Goal: Transaction & Acquisition: Purchase product/service

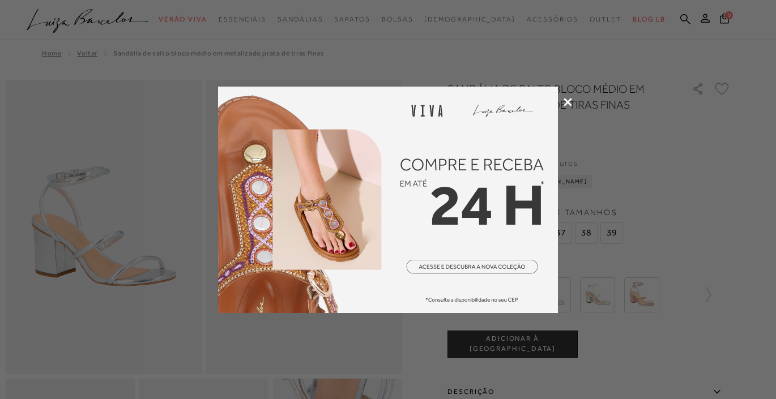
click at [567, 104] on icon at bounding box center [567, 102] width 8 height 8
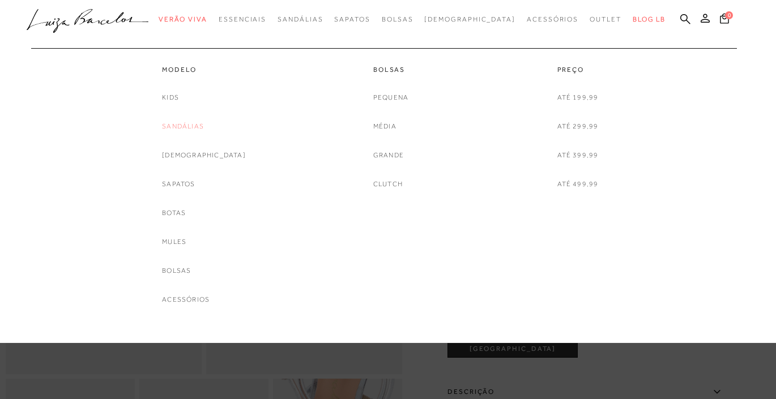
click at [203, 130] on link "Sandálias" at bounding box center [183, 127] width 42 height 12
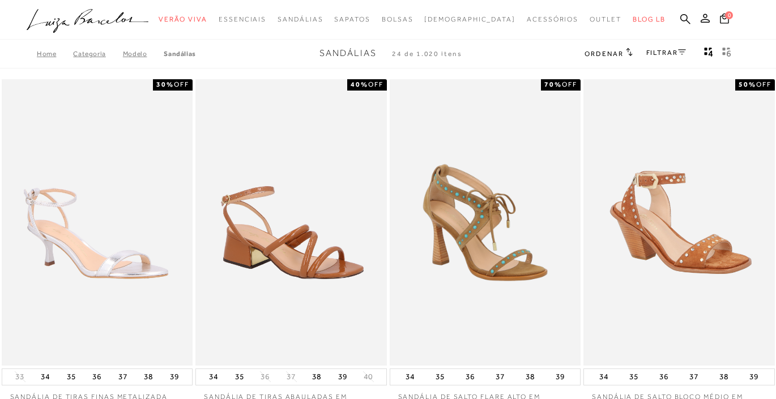
click at [680, 49] on icon at bounding box center [682, 52] width 8 height 6
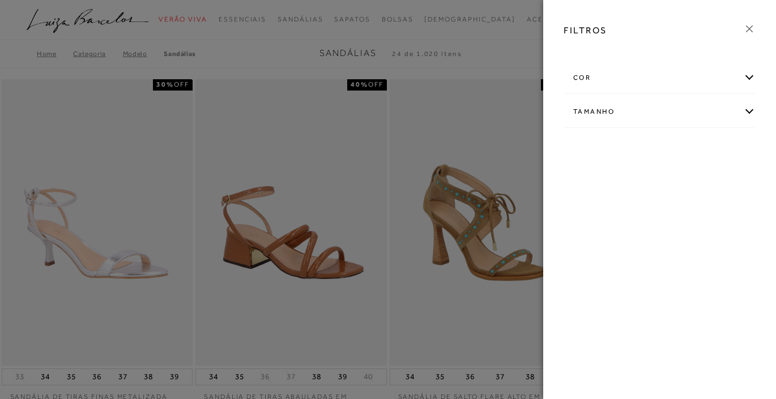
click at [642, 78] on div "cor" at bounding box center [659, 78] width 191 height 30
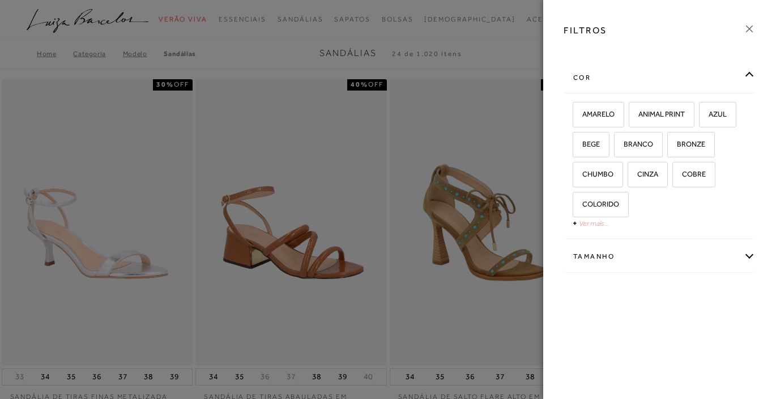
click at [592, 224] on link "Ver mais..." at bounding box center [594, 223] width 31 height 8
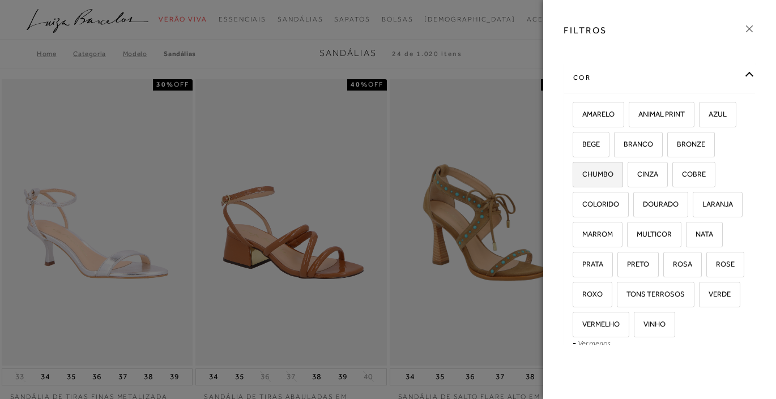
click at [606, 180] on label "CHUMBO" at bounding box center [597, 175] width 49 height 24
click at [582, 180] on input "CHUMBO" at bounding box center [576, 175] width 11 height 11
checkbox input "true"
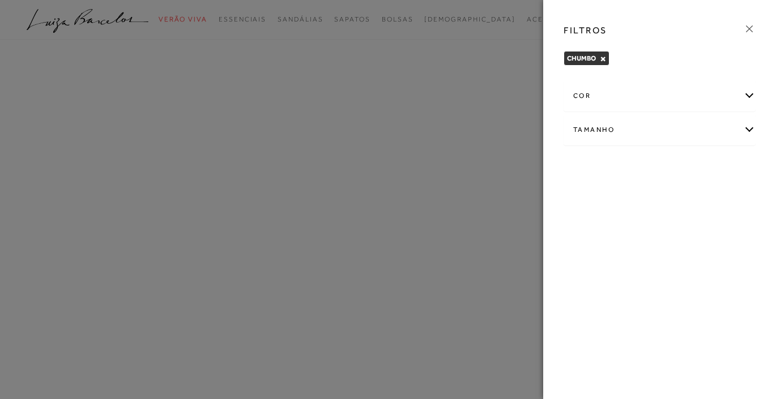
click at [623, 87] on div "cor" at bounding box center [659, 96] width 191 height 30
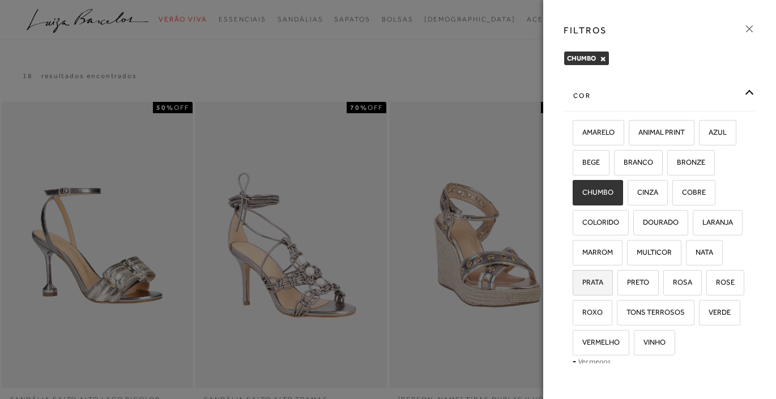
click at [608, 279] on label "PRATA" at bounding box center [592, 283] width 39 height 24
click at [582, 279] on input "PRATA" at bounding box center [576, 284] width 11 height 11
checkbox input "true"
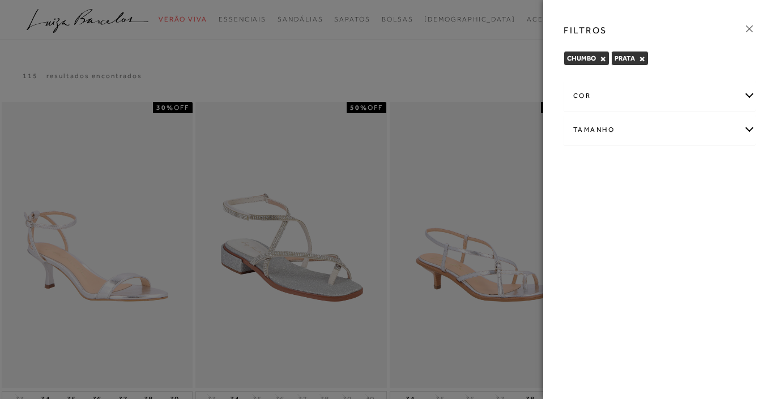
click at [439, 66] on div at bounding box center [388, 199] width 776 height 399
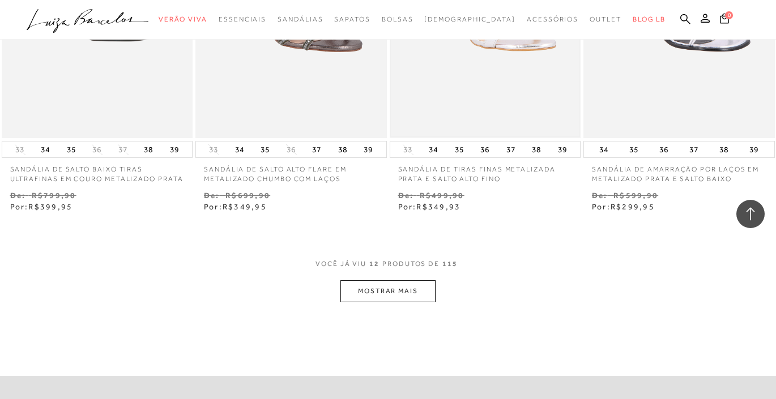
scroll to position [1049, 0]
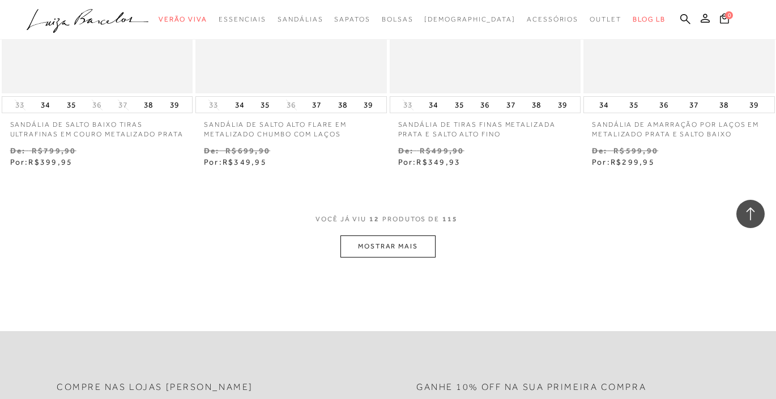
click at [409, 247] on button "MOSTRAR MAIS" at bounding box center [387, 247] width 95 height 22
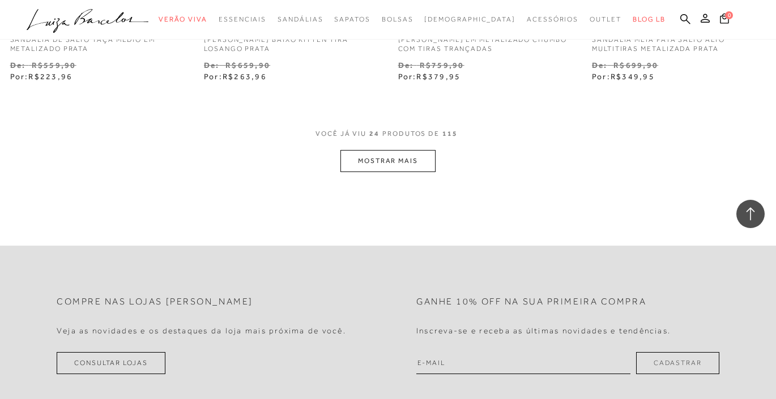
scroll to position [2266, 0]
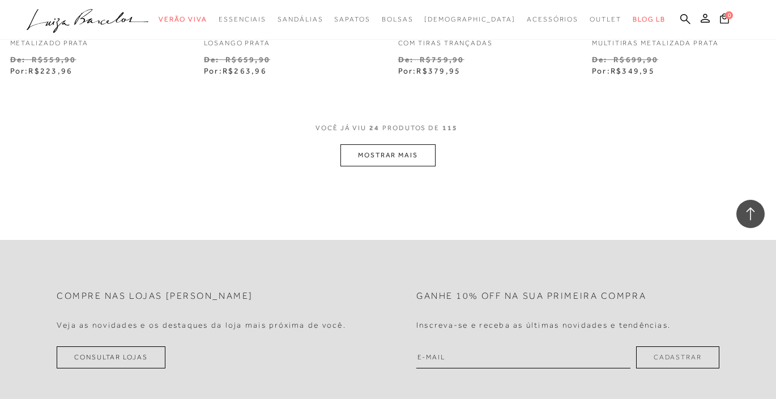
click at [392, 150] on button "MOSTRAR MAIS" at bounding box center [387, 155] width 95 height 22
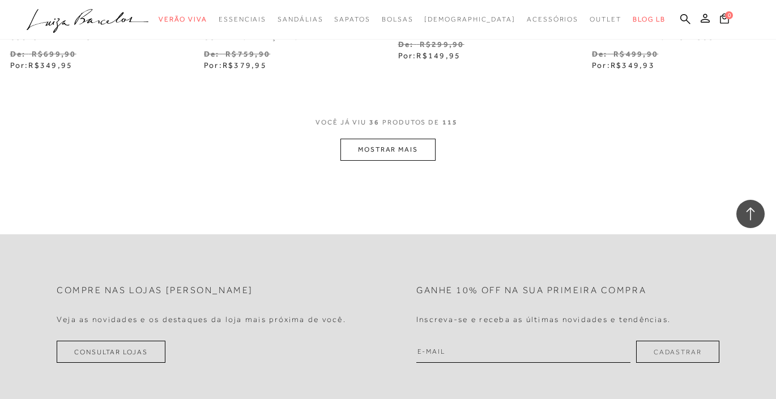
click at [396, 140] on button "MOSTRAR MAIS" at bounding box center [387, 150] width 95 height 22
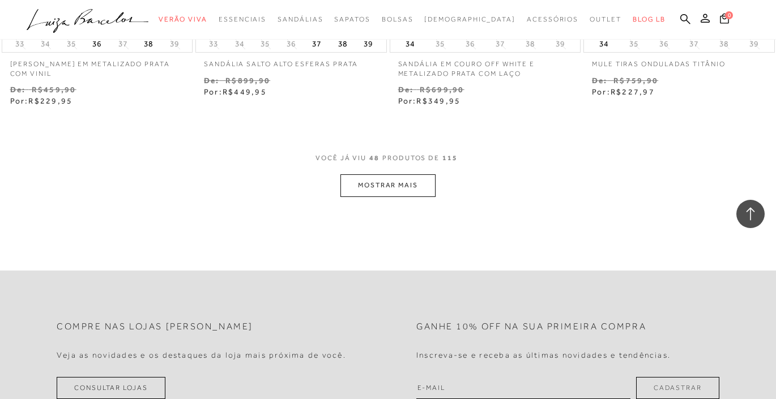
scroll to position [4492, 0]
click at [387, 171] on button "MOSTRAR MAIS" at bounding box center [387, 182] width 95 height 22
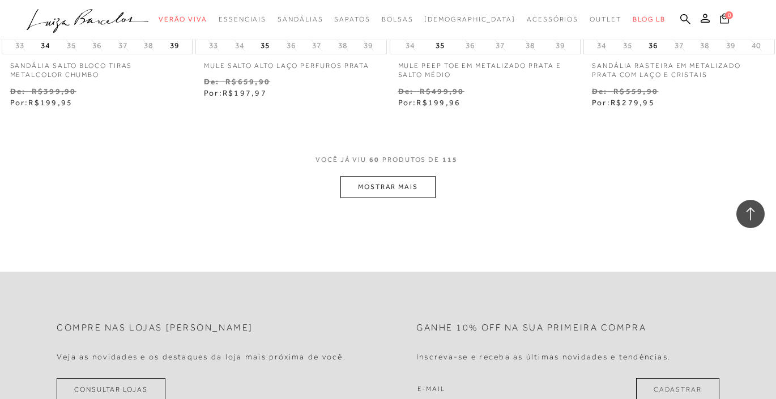
scroll to position [5629, 0]
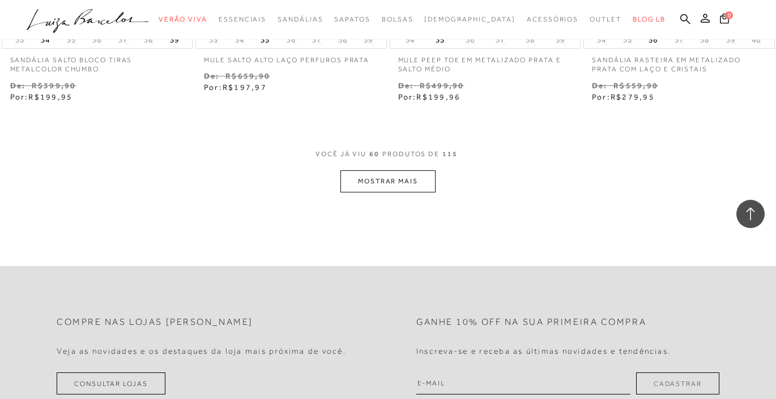
click at [387, 170] on button "MOSTRAR MAIS" at bounding box center [387, 181] width 95 height 22
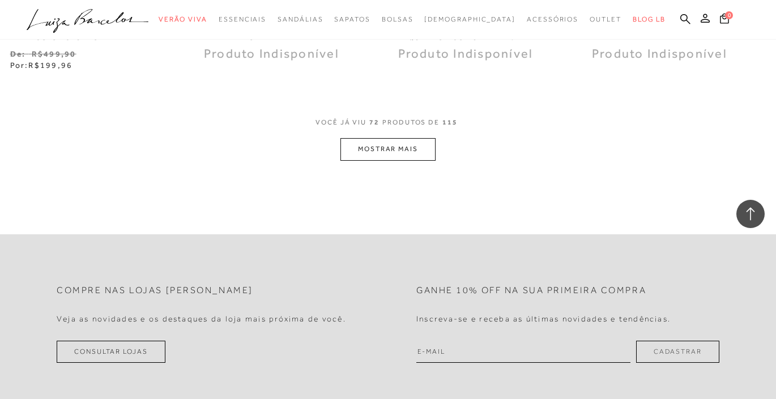
scroll to position [6780, 0]
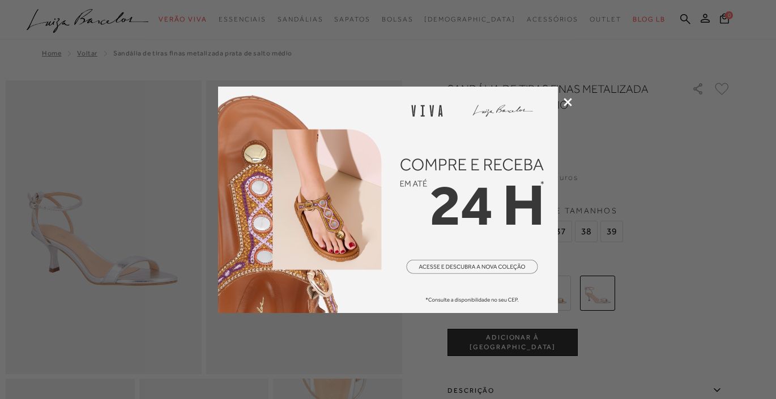
click at [571, 105] on icon at bounding box center [567, 102] width 8 height 8
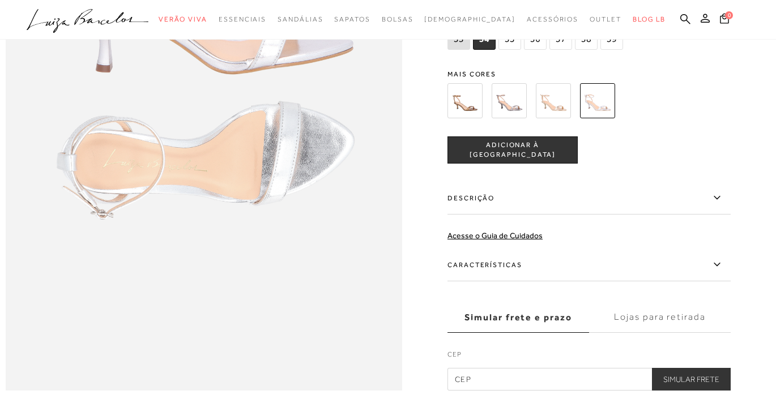
scroll to position [804, 0]
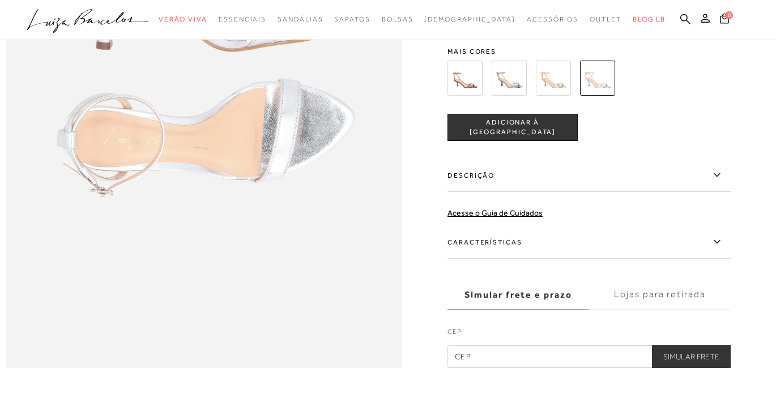
click at [710, 177] on label "Descrição" at bounding box center [588, 175] width 283 height 33
click at [0, 0] on input "Descrição" at bounding box center [0, 0] width 0 height 0
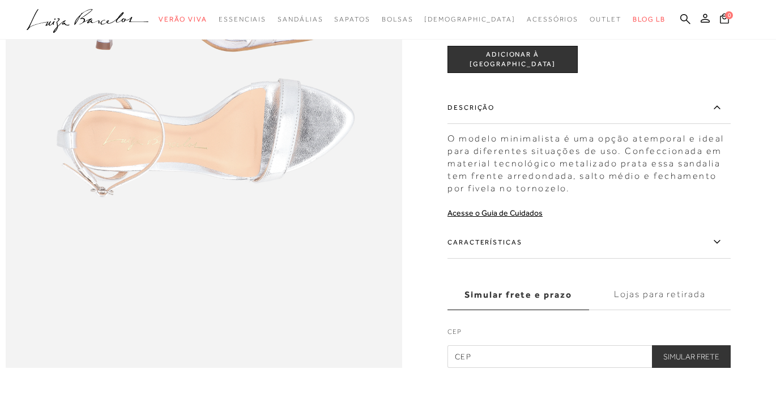
click at [703, 232] on label "Características" at bounding box center [588, 242] width 283 height 33
click at [0, 0] on input "Características" at bounding box center [0, 0] width 0 height 0
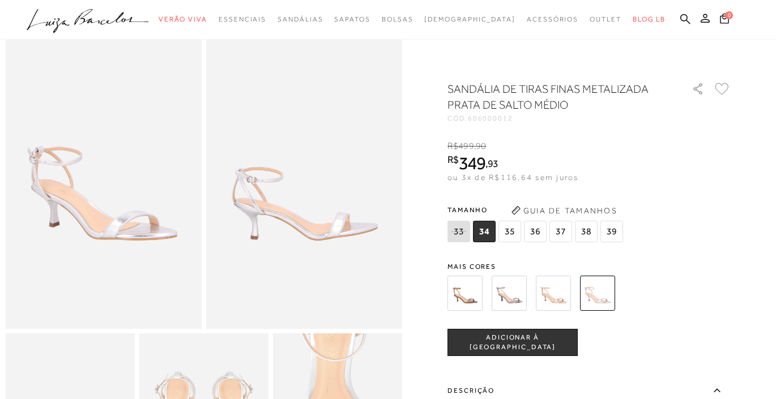
scroll to position [56, 0]
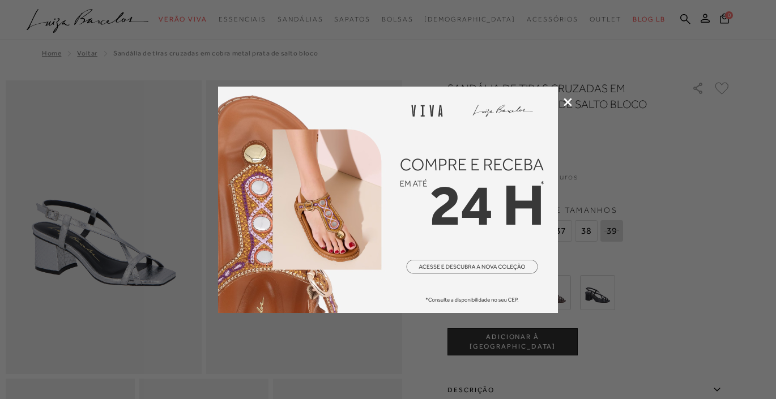
click at [572, 102] on div at bounding box center [388, 199] width 776 height 399
click at [567, 101] on icon at bounding box center [567, 102] width 8 height 8
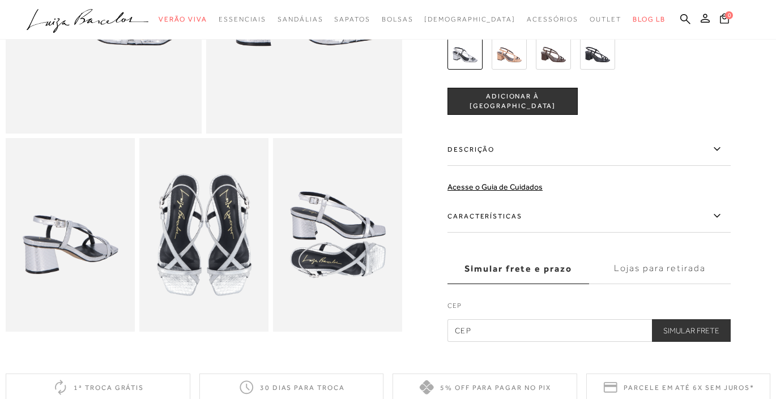
scroll to position [244, 0]
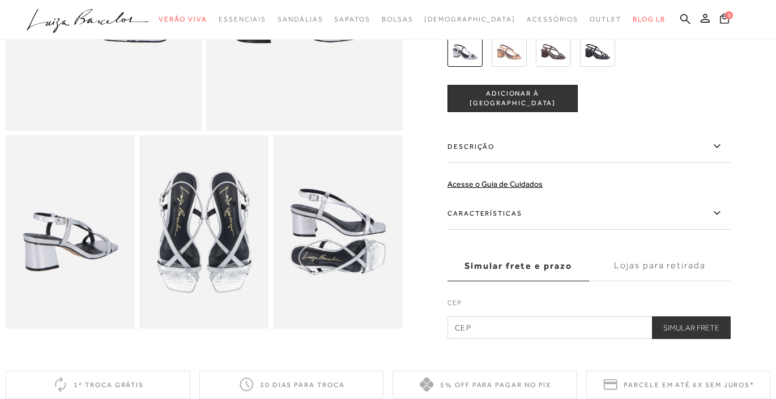
click at [528, 153] on label "Descrição" at bounding box center [588, 146] width 283 height 33
click at [0, 0] on input "Descrição" at bounding box center [0, 0] width 0 height 0
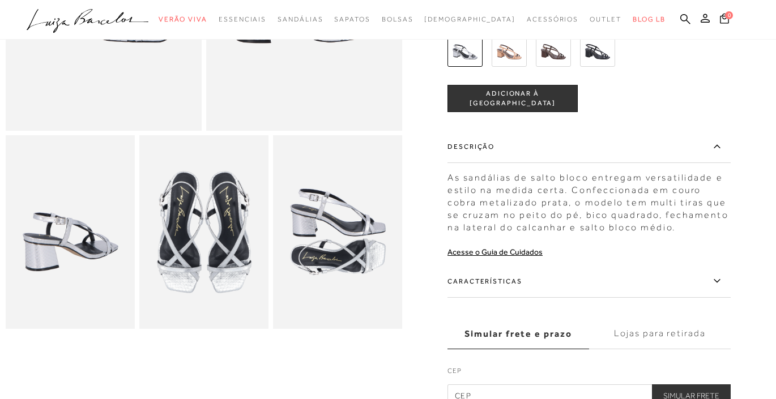
click at [518, 269] on label "Características" at bounding box center [588, 281] width 283 height 33
click at [0, 0] on input "Características" at bounding box center [0, 0] width 0 height 0
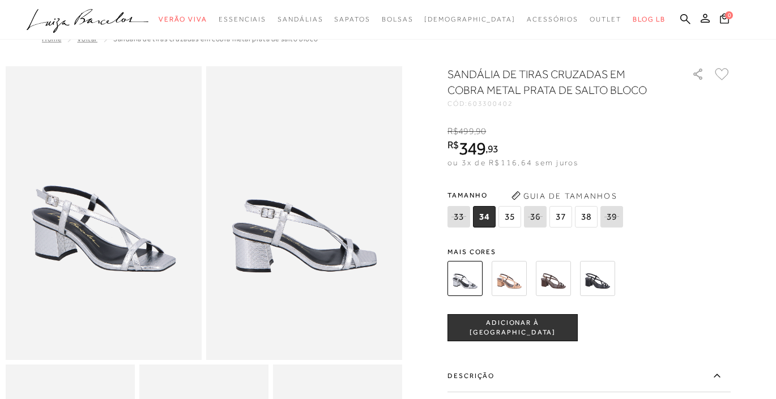
scroll to position [8, 0]
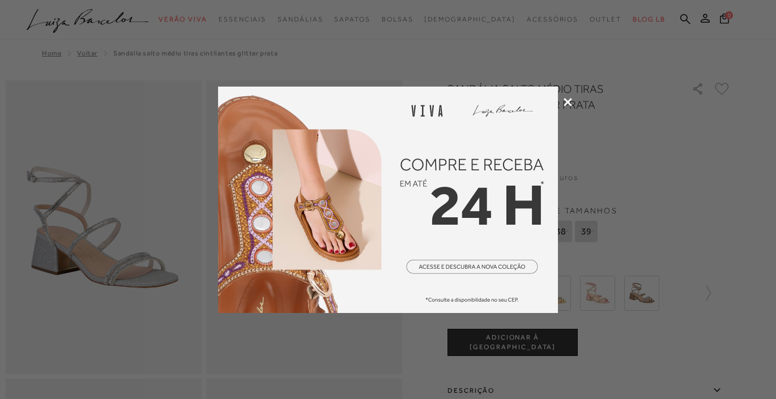
click at [569, 101] on icon at bounding box center [567, 102] width 8 height 8
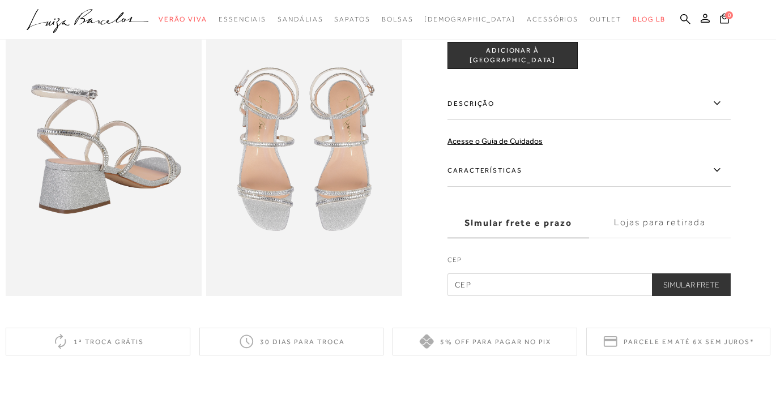
scroll to position [374, 0]
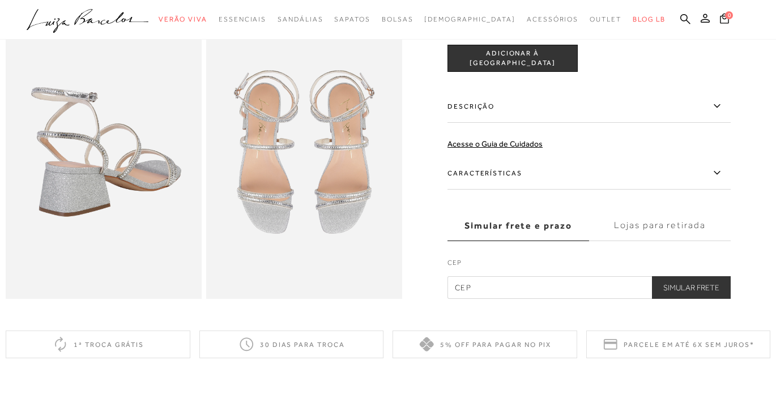
click at [508, 112] on label "Descrição" at bounding box center [588, 106] width 283 height 33
click at [0, 0] on input "Descrição" at bounding box center [0, 0] width 0 height 0
